Goal: Task Accomplishment & Management: Manage account settings

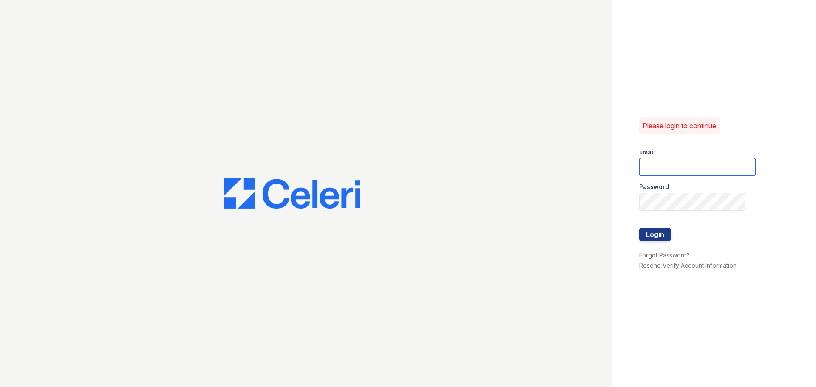
click at [672, 164] on input "email" at bounding box center [697, 167] width 116 height 18
type input "[EMAIL_ADDRESS][DOMAIN_NAME]"
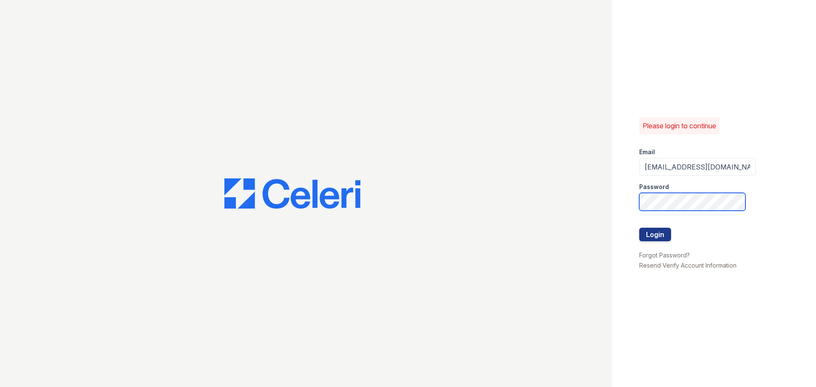
click at [639, 228] on button "Login" at bounding box center [655, 235] width 32 height 14
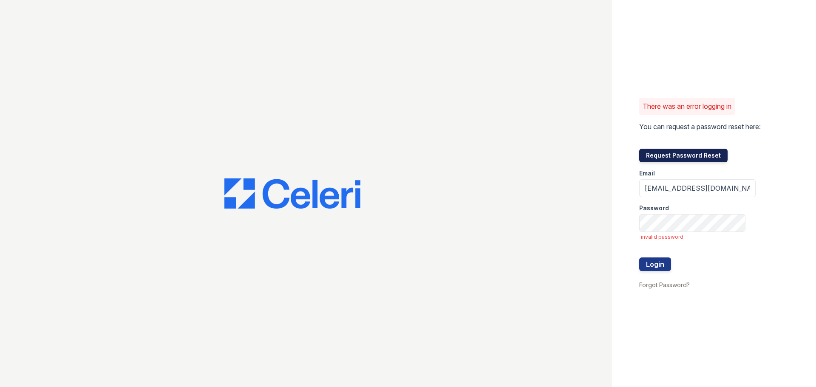
click at [715, 159] on button "Request Password Reset" at bounding box center [683, 156] width 88 height 14
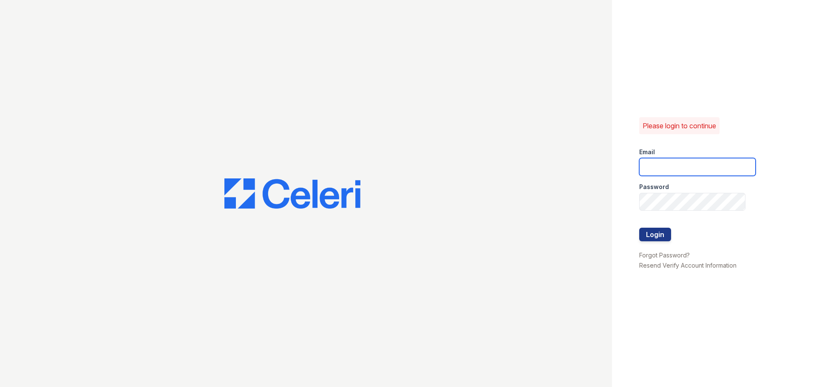
click at [649, 158] on input "email" at bounding box center [697, 167] width 116 height 18
type input "[EMAIL_ADDRESS][DOMAIN_NAME]"
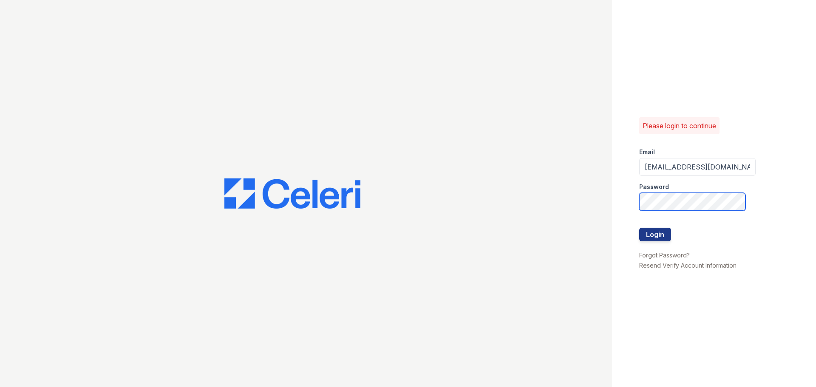
click at [639, 228] on button "Login" at bounding box center [655, 235] width 32 height 14
